Goal: Task Accomplishment & Management: Manage account settings

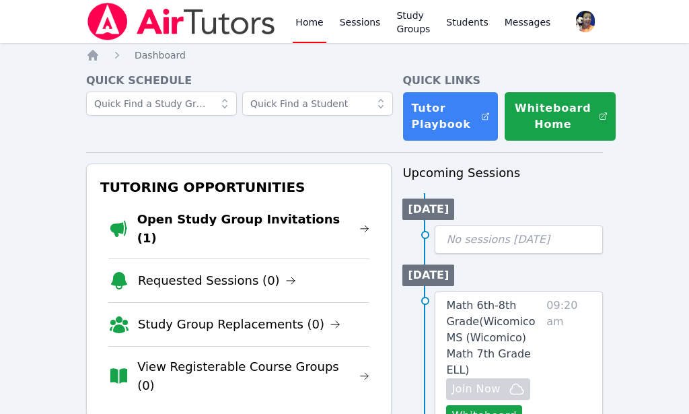
click at [273, 216] on link "Open Study Group Invitations (1)" at bounding box center [253, 229] width 233 height 38
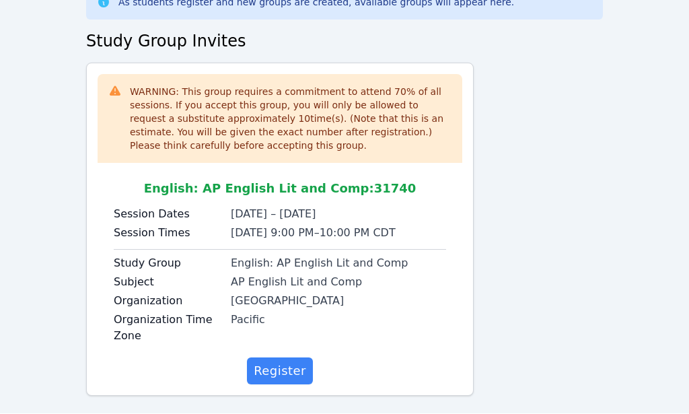
scroll to position [108, 0]
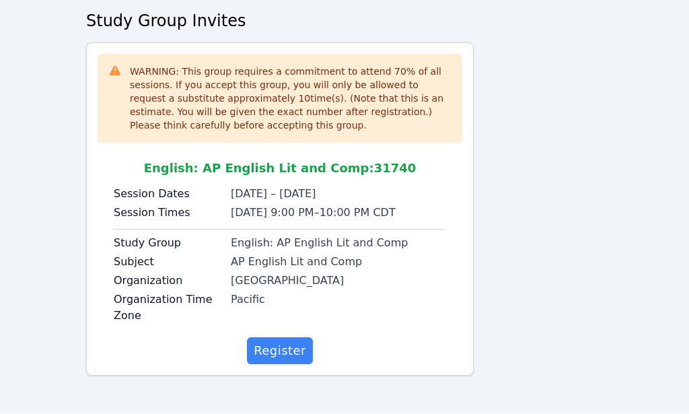
click at [295, 347] on span "Register" at bounding box center [280, 351] width 52 height 19
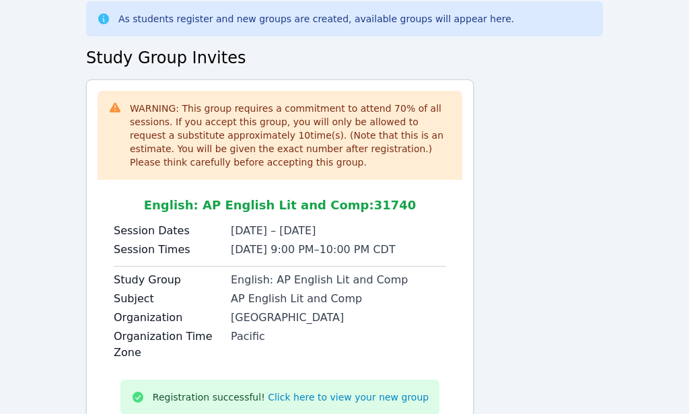
scroll to position [61, 0]
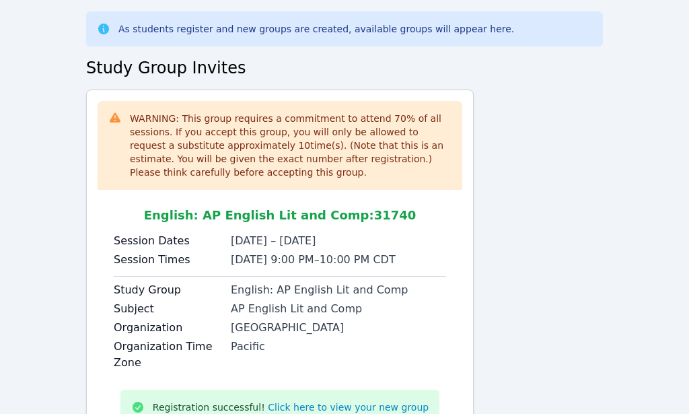
click at [340, 410] on link "Click here to view your new group" at bounding box center [348, 407] width 161 height 13
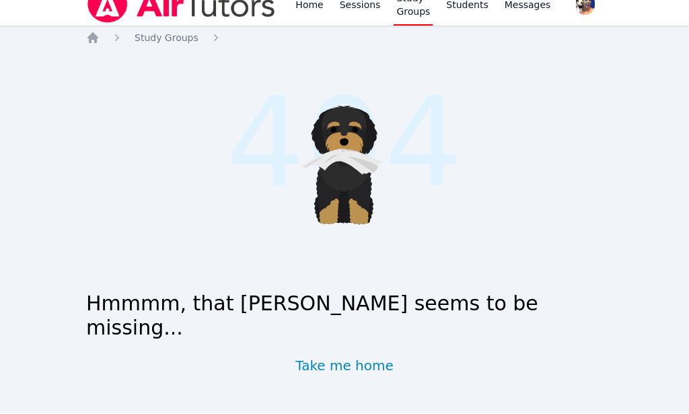
scroll to position [67, 0]
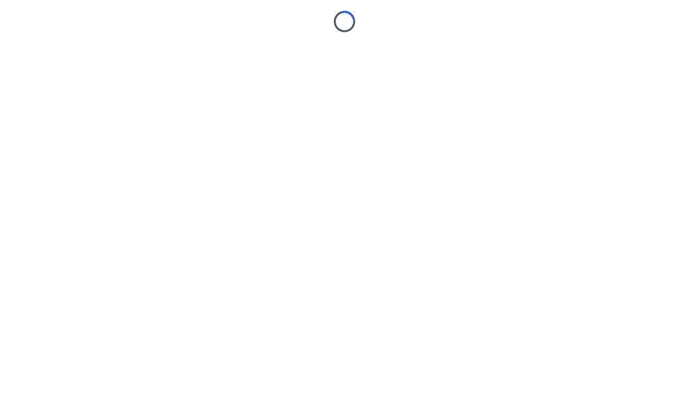
scroll to position [1, 0]
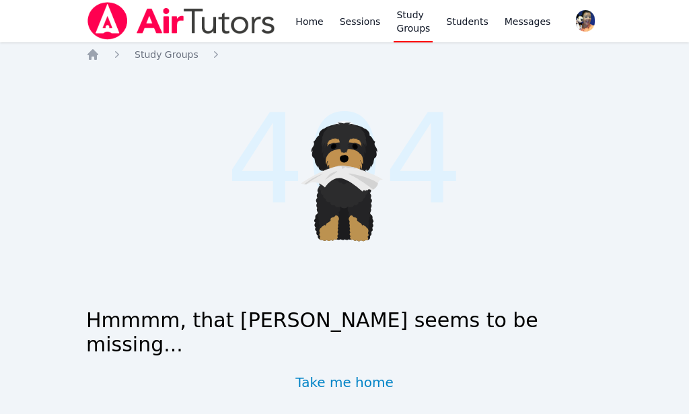
click at [92, 55] on icon "Breadcrumb" at bounding box center [92, 54] width 11 height 11
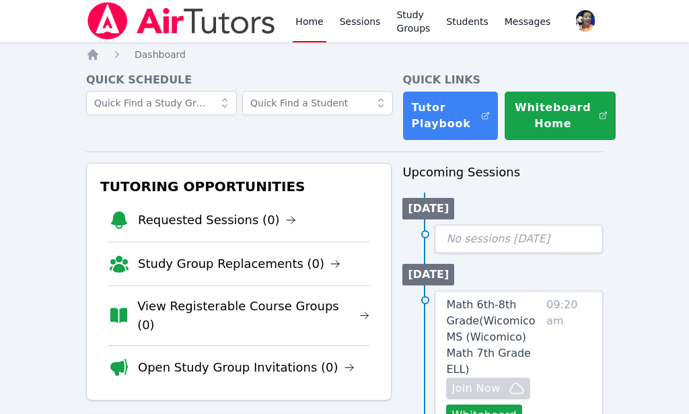
click at [364, 26] on link "Sessions" at bounding box center [360, 20] width 46 height 43
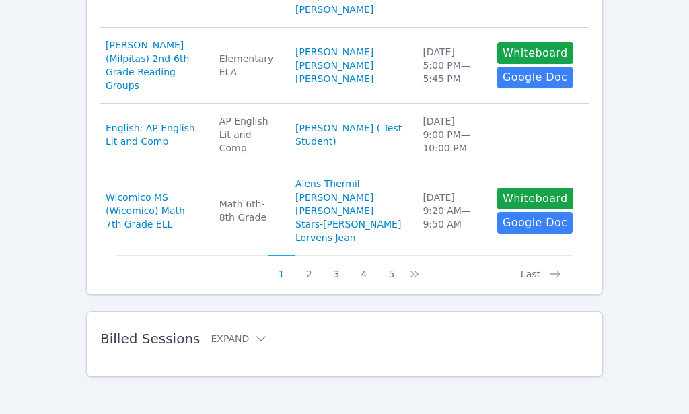
scroll to position [949, 0]
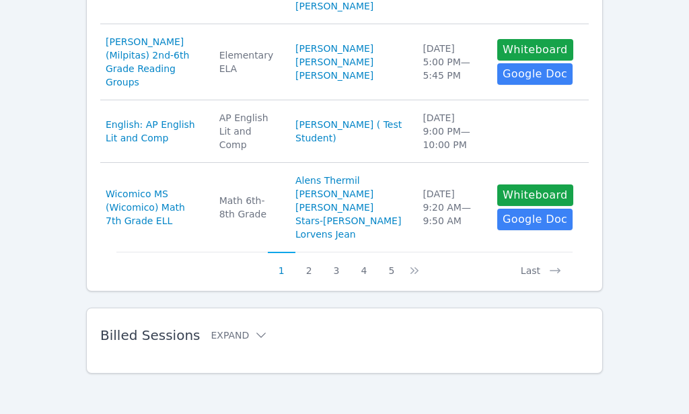
click at [192, 145] on span "English: AP English Lit and Comp" at bounding box center [155, 131] width 98 height 27
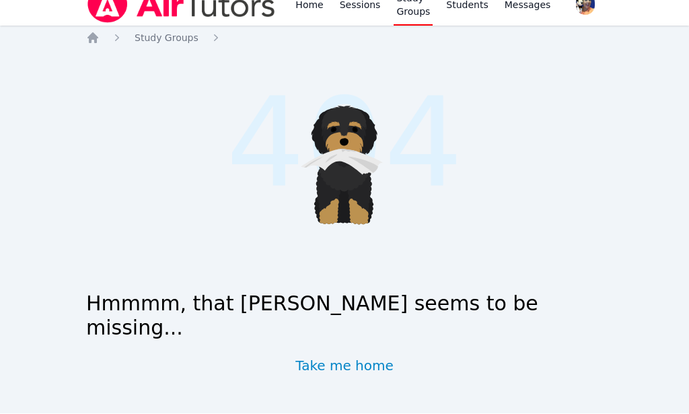
scroll to position [3, 0]
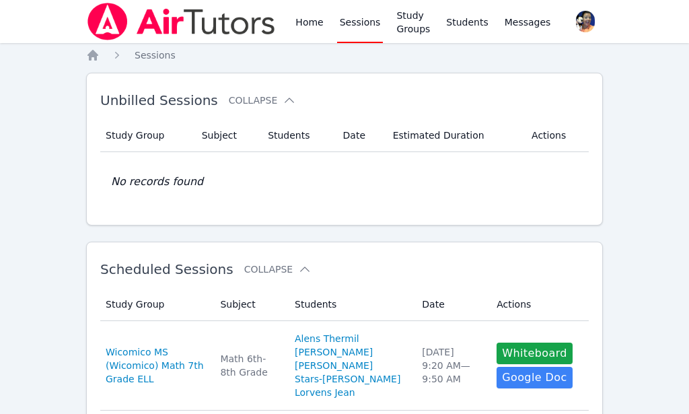
click at [415, 26] on link "Study Groups" at bounding box center [413, 21] width 39 height 43
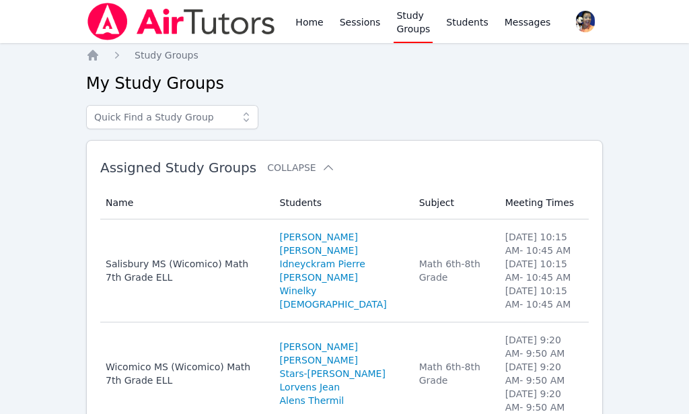
click at [410, 25] on link "Study Groups" at bounding box center [413, 21] width 39 height 43
click at [306, 20] on link "Home" at bounding box center [309, 21] width 33 height 43
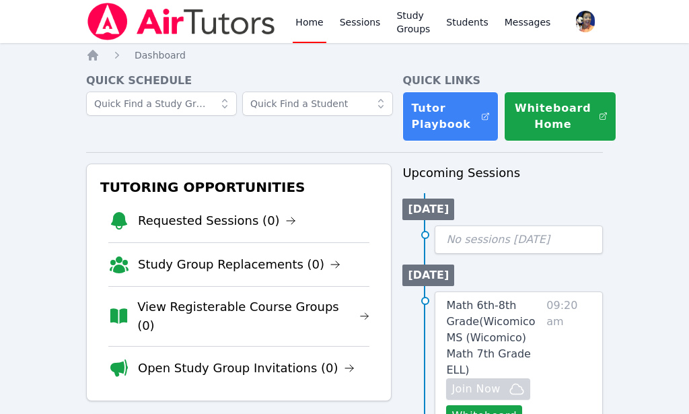
click at [413, 21] on link "Study Groups" at bounding box center [413, 21] width 39 height 43
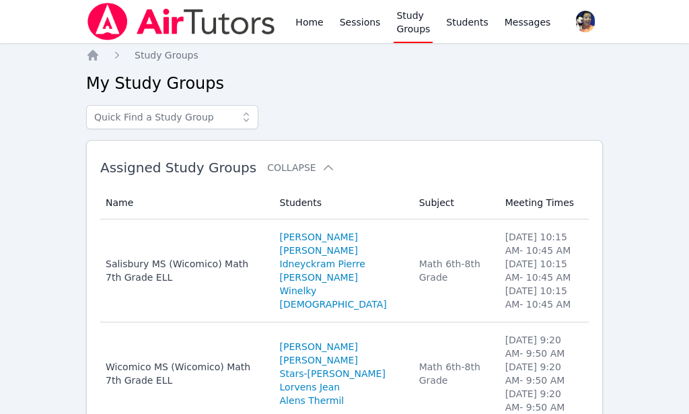
click at [306, 20] on link "Home" at bounding box center [309, 21] width 33 height 43
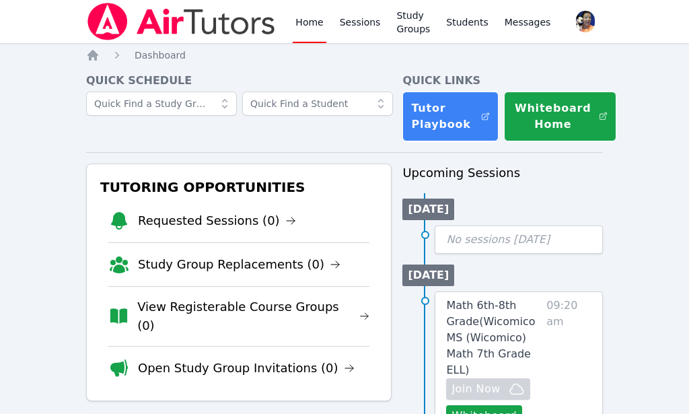
click at [94, 59] on icon "Breadcrumb" at bounding box center [92, 55] width 11 height 11
click at [416, 24] on link "Study Groups" at bounding box center [413, 21] width 39 height 43
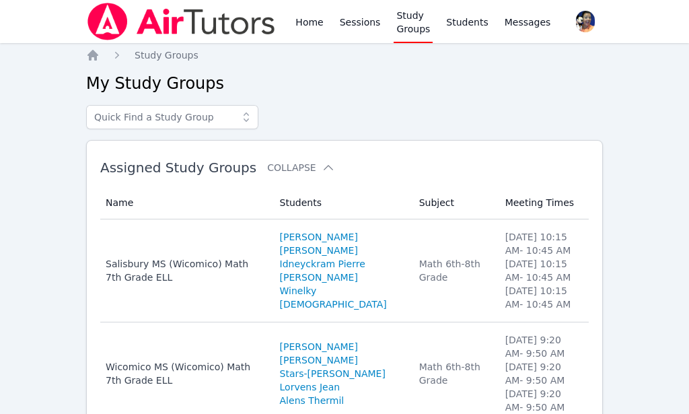
click at [302, 21] on link "Home" at bounding box center [309, 21] width 33 height 43
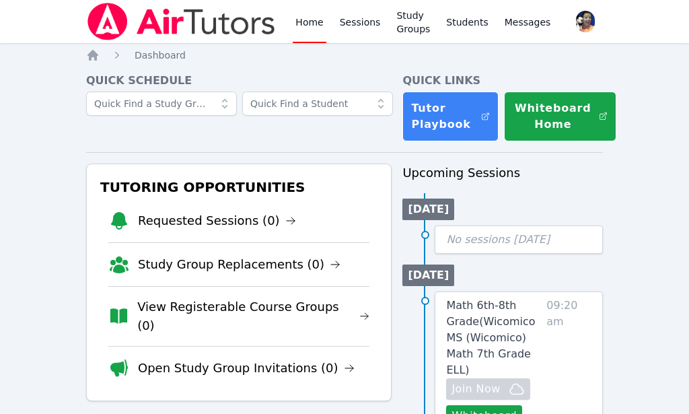
click at [472, 19] on link "Students" at bounding box center [466, 21] width 47 height 43
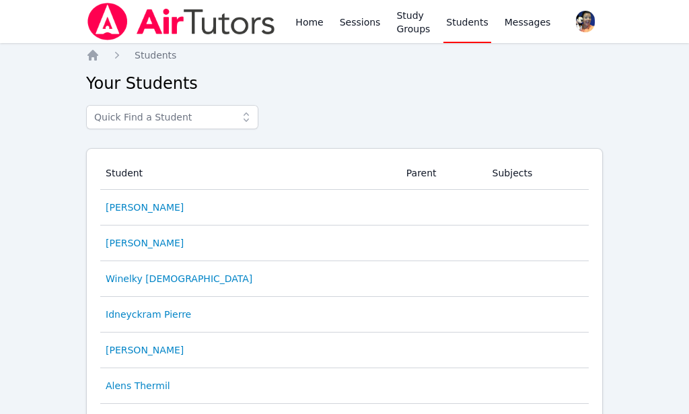
click at [526, 25] on span "Messages" at bounding box center [528, 21] width 46 height 13
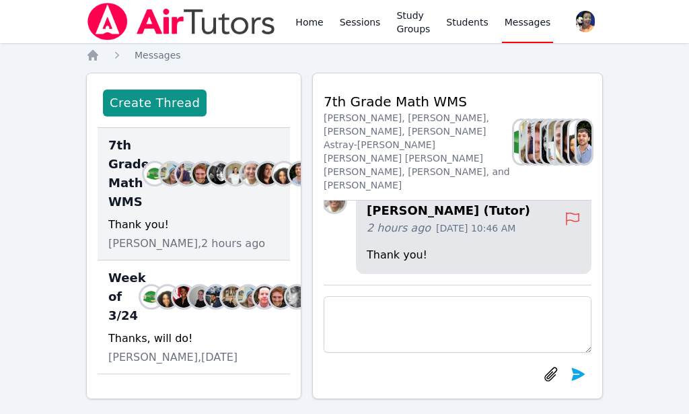
click at [310, 20] on link "Home" at bounding box center [309, 21] width 33 height 43
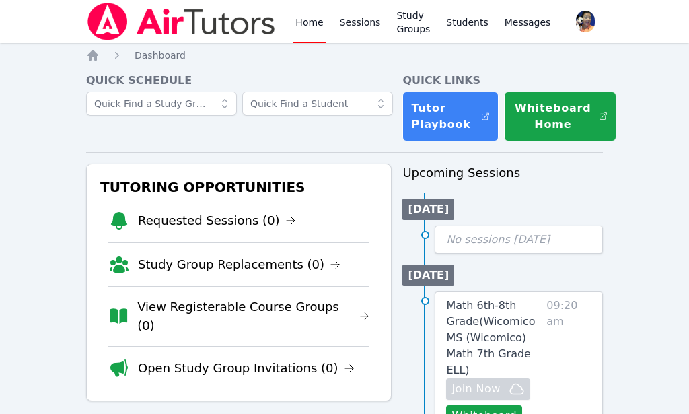
click at [413, 28] on link "Study Groups" at bounding box center [413, 21] width 39 height 43
